Goal: Transaction & Acquisition: Purchase product/service

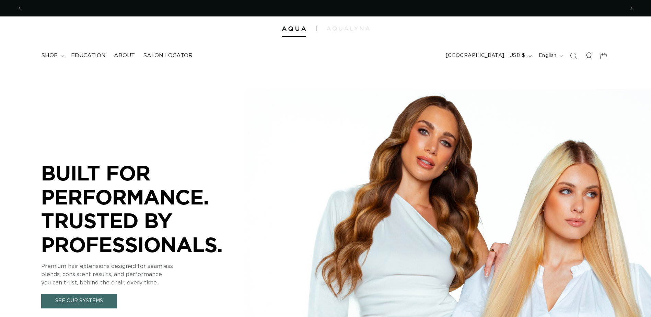
click at [588, 56] on icon at bounding box center [588, 55] width 7 height 7
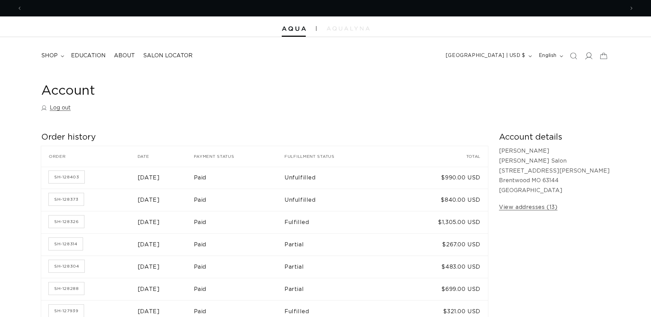
scroll to position [0, 603]
click at [58, 54] on summary "shop" at bounding box center [52, 55] width 30 height 15
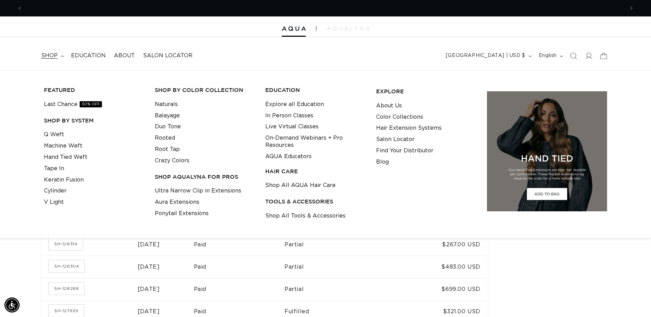
scroll to position [0, 0]
click at [57, 132] on link "Q Weft" at bounding box center [54, 134] width 20 height 11
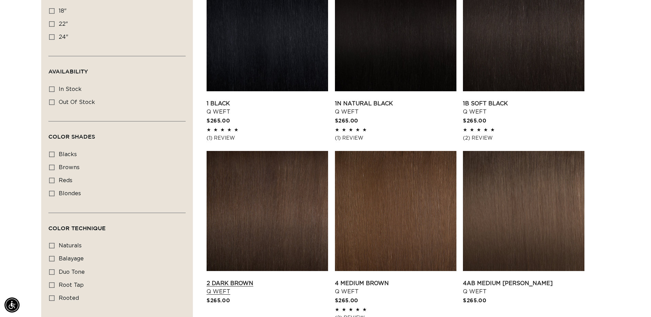
scroll to position [0, 1205]
click at [238, 279] on link "2 Dark Brown Q Weft" at bounding box center [268, 287] width 122 height 16
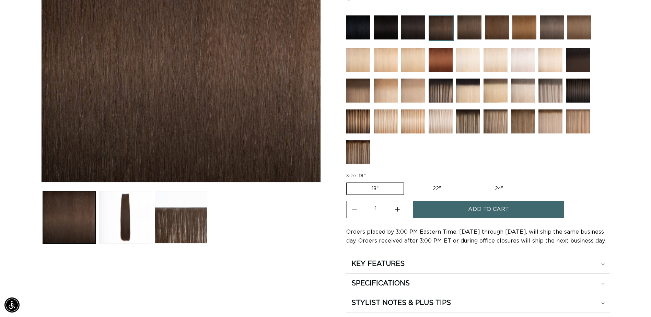
click at [441, 213] on button "Add to cart" at bounding box center [488, 210] width 151 height 18
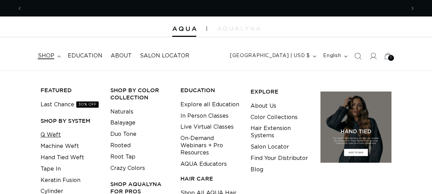
scroll to position [0, 383]
click at [56, 133] on link "Q Weft" at bounding box center [51, 134] width 20 height 11
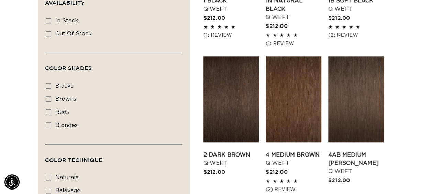
click at [232, 150] on link "2 Dark Brown Q Weft" at bounding box center [231, 158] width 56 height 16
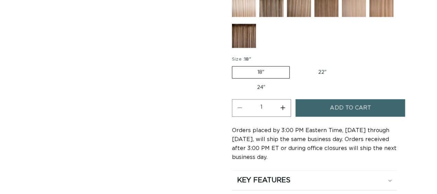
scroll to position [378, 0]
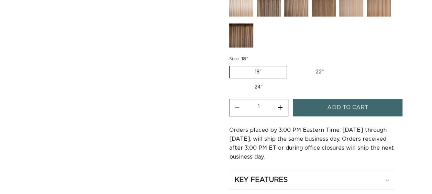
click at [326, 106] on button "Add to cart" at bounding box center [348, 108] width 110 height 18
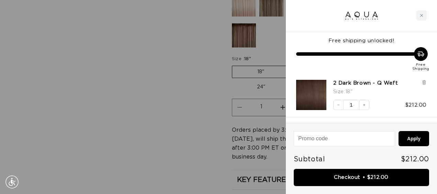
scroll to position [0, 388]
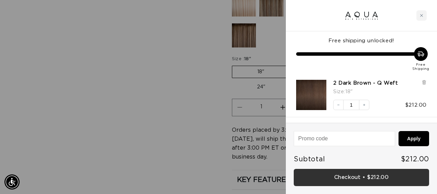
click at [369, 181] on link "Checkout • $212.00" at bounding box center [361, 178] width 135 height 18
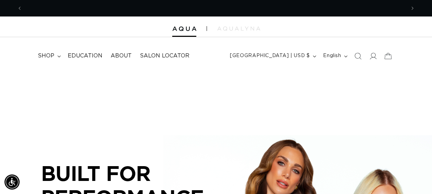
scroll to position [0, 383]
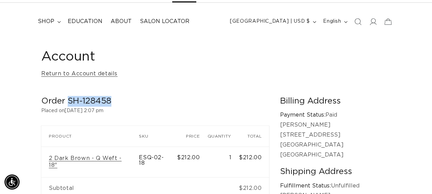
scroll to position [0, 383]
drag, startPoint x: 111, startPoint y: 100, endPoint x: 69, endPoint y: 104, distance: 42.5
click at [69, 104] on h2 "Order SH-128458" at bounding box center [155, 101] width 228 height 11
drag, startPoint x: 69, startPoint y: 104, endPoint x: 72, endPoint y: 102, distance: 4.1
copy h2 "SH-128458"
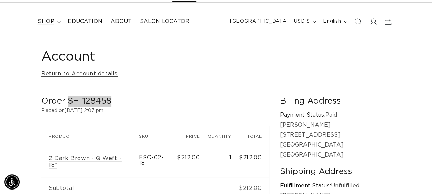
scroll to position [0, 765]
drag, startPoint x: 48, startPoint y: 21, endPoint x: 53, endPoint y: 43, distance: 21.8
click at [48, 21] on span "shop" at bounding box center [46, 21] width 16 height 7
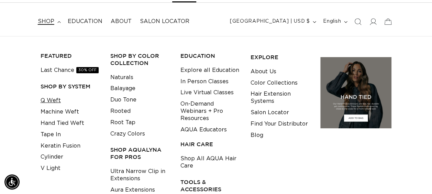
click at [51, 98] on link "Q Weft" at bounding box center [51, 100] width 20 height 11
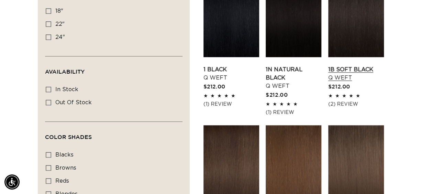
click at [363, 65] on link "1B Soft Black Q Weft" at bounding box center [356, 73] width 56 height 16
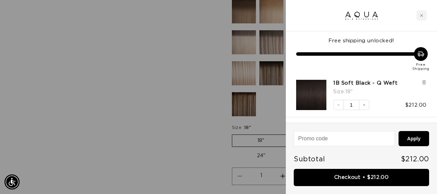
scroll to position [0, 776]
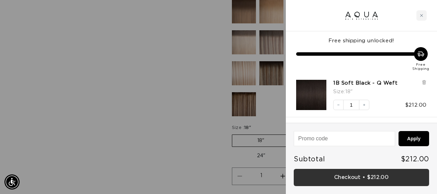
click at [352, 176] on link "Checkout • $212.00" at bounding box center [361, 178] width 135 height 18
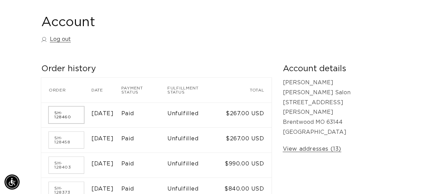
click at [71, 109] on link "SH-128460" at bounding box center [66, 114] width 35 height 16
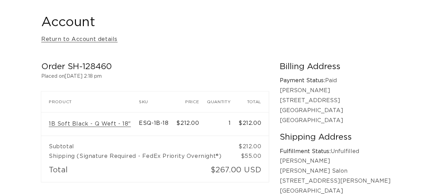
scroll to position [0, 383]
drag, startPoint x: 112, startPoint y: 67, endPoint x: 70, endPoint y: 69, distance: 42.0
click at [70, 69] on h2 "Order SH-128460" at bounding box center [154, 66] width 227 height 11
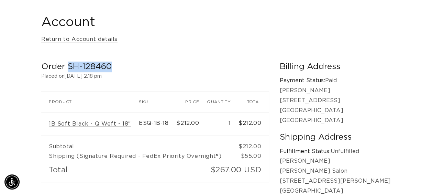
drag, startPoint x: 114, startPoint y: 66, endPoint x: 69, endPoint y: 68, distance: 45.7
click at [69, 68] on h2 "Order SH-128460" at bounding box center [154, 66] width 227 height 11
drag, startPoint x: 69, startPoint y: 68, endPoint x: 74, endPoint y: 66, distance: 5.8
copy h2 "SH-128460"
